Goal: Task Accomplishment & Management: Manage account settings

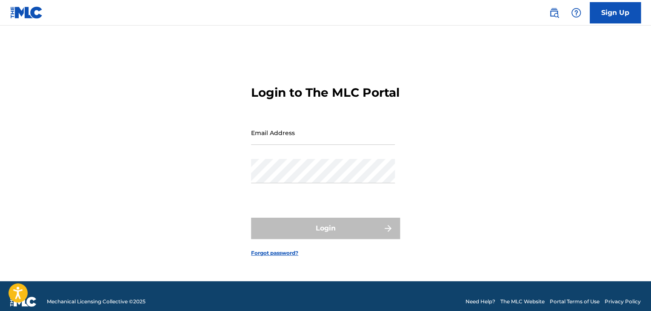
type input "[EMAIL_ADDRESS][DOMAIN_NAME]"
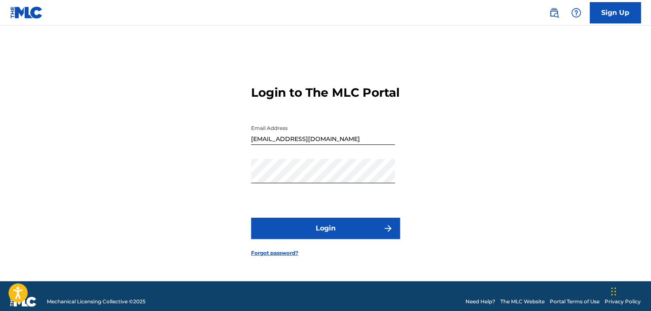
click at [471, 199] on div "Login to The MLC Portal Email Address [EMAIL_ADDRESS][DOMAIN_NAME] Password Log…" at bounding box center [326, 164] width 596 height 234
click at [340, 235] on button "Login" at bounding box center [325, 227] width 149 height 21
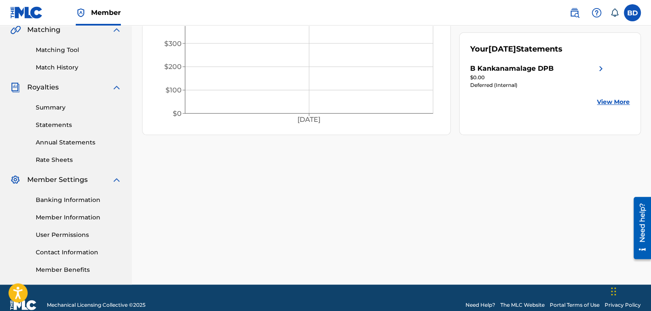
scroll to position [213, 0]
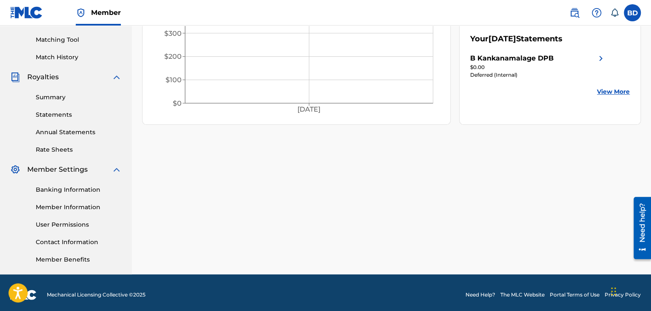
click at [51, 100] on link "Summary" at bounding box center [79, 97] width 86 height 9
